Goal: Information Seeking & Learning: Learn about a topic

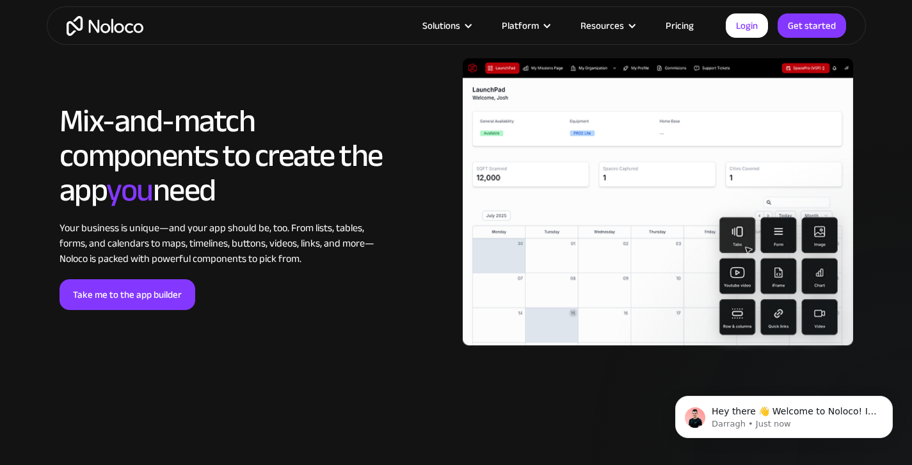
scroll to position [2120, 0]
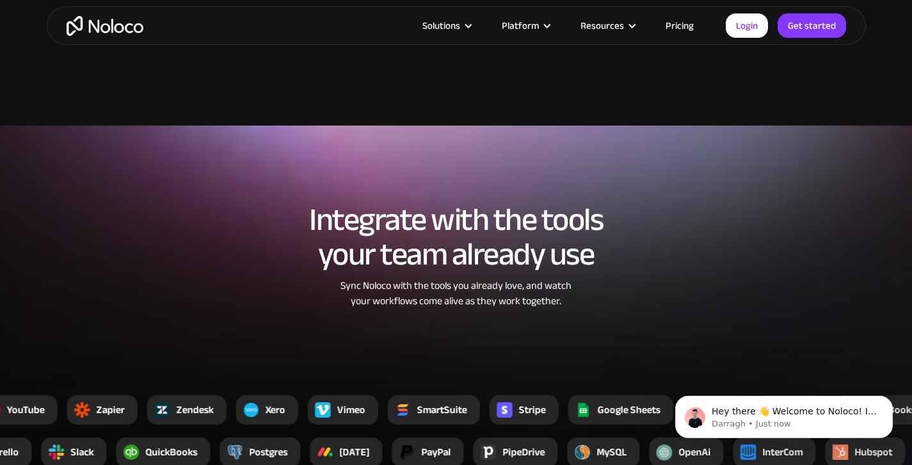
click at [679, 21] on link "Pricing" at bounding box center [680, 25] width 60 height 17
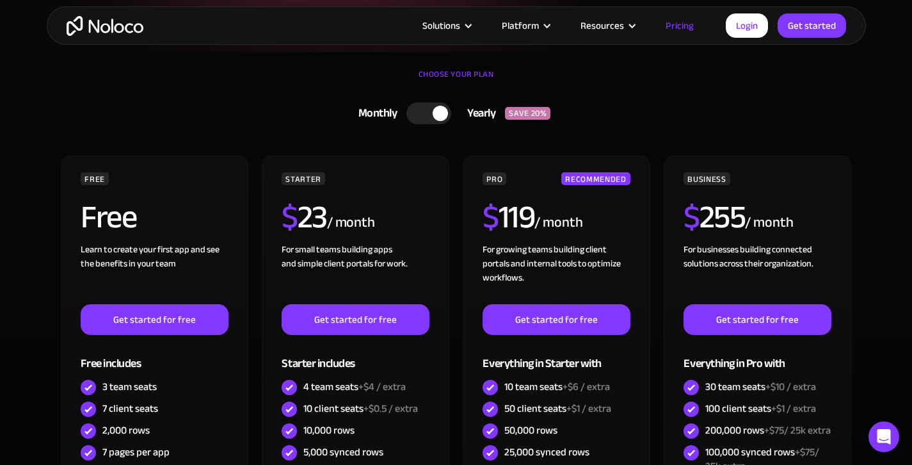
scroll to position [271, 0]
click at [437, 117] on div at bounding box center [440, 113] width 15 height 15
click at [437, 117] on div at bounding box center [434, 113] width 45 height 22
click at [437, 117] on div at bounding box center [440, 113] width 15 height 15
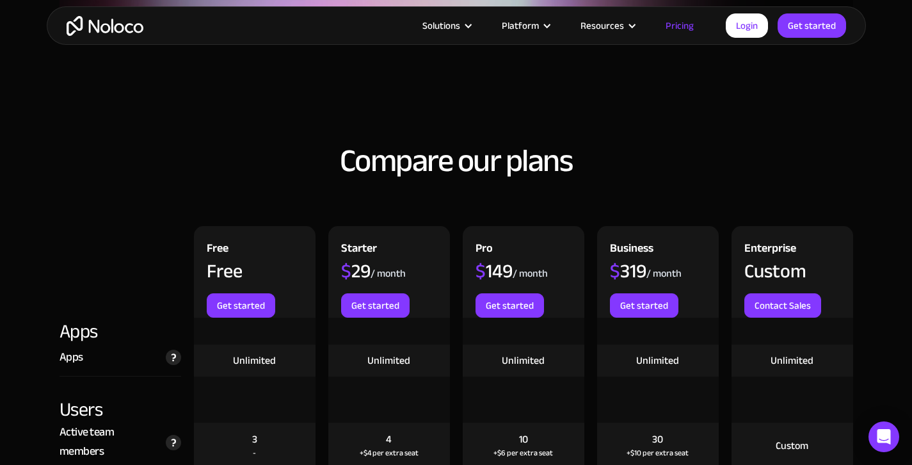
scroll to position [1267, 0]
